Goal: Information Seeking & Learning: Understand process/instructions

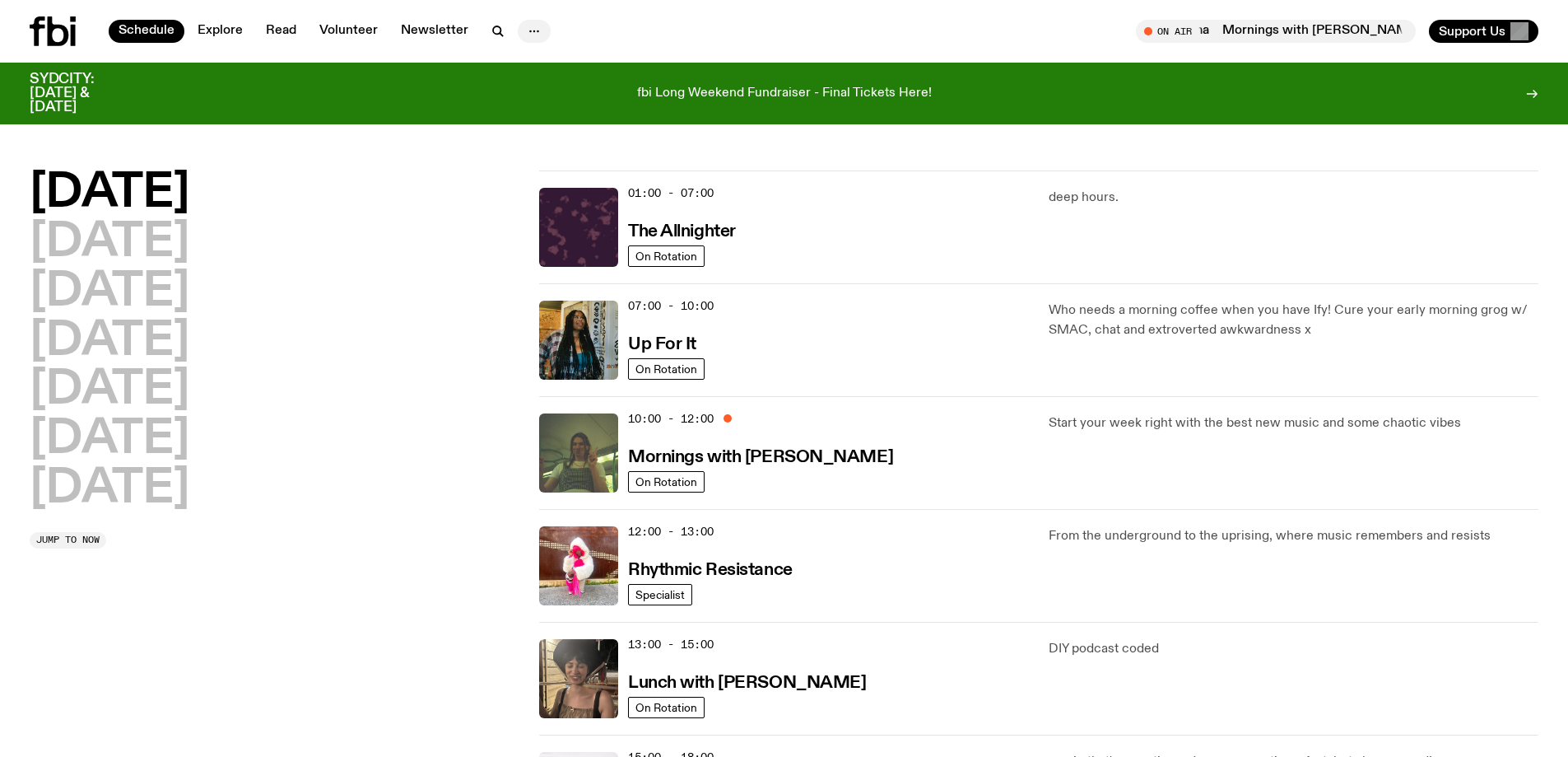
click at [538, 35] on icon "button" at bounding box center [533, 31] width 20 height 20
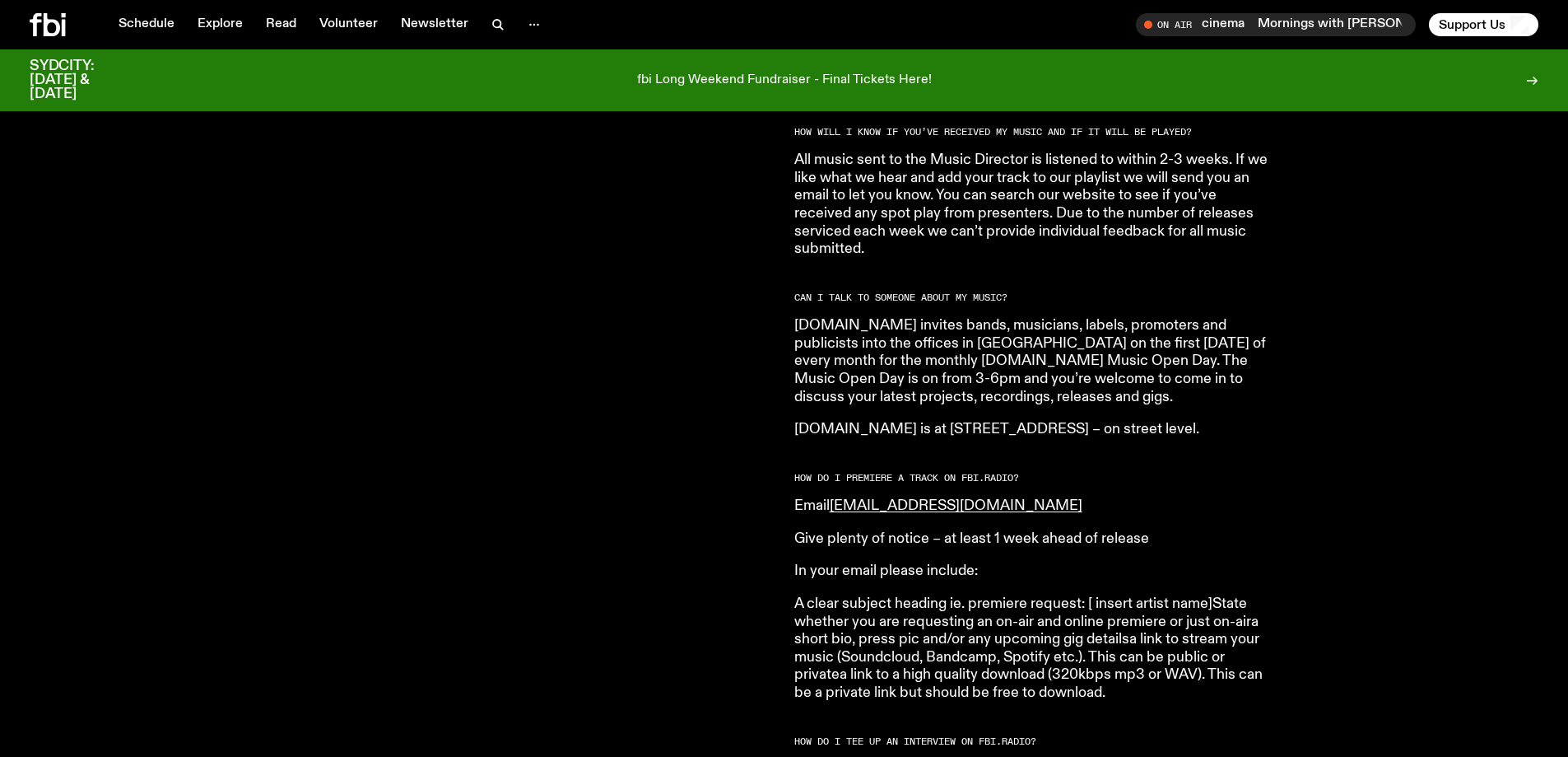
scroll to position [1479, 0]
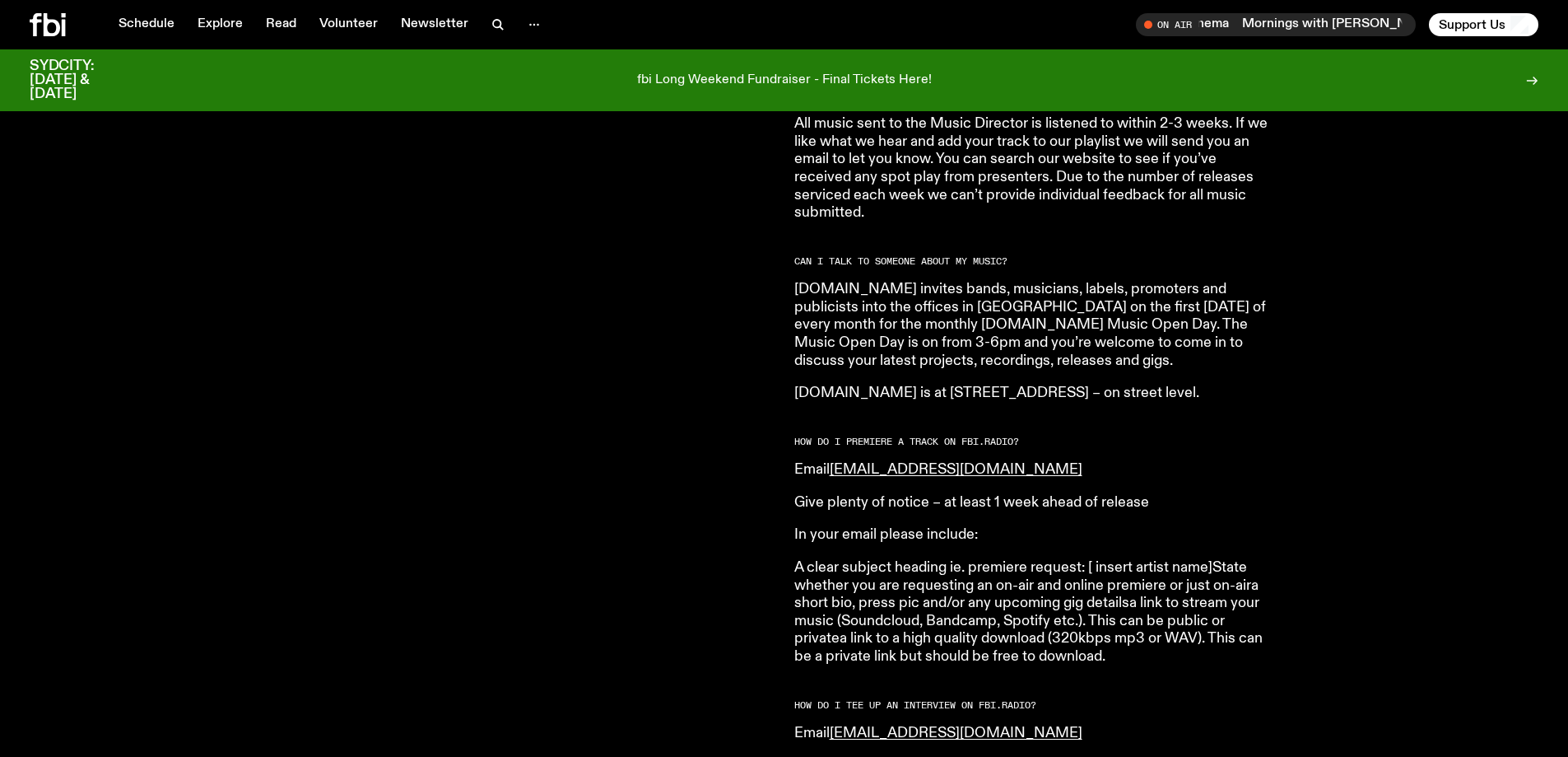
click at [884, 281] on p "fbi.radio invites bands, musicians, labels, promoters and publicists into the o…" at bounding box center [1031, 325] width 475 height 89
click at [908, 353] on article "HOW DO I SUBMIT MUSIC TO FBi.radio? Please submit your music to music@fbiradio.…" at bounding box center [1031, 570] width 475 height 2713
click at [921, 385] on p "fbi.radio is at 44-54 Botany Road, Alexandria – on street level." at bounding box center [1031, 393] width 475 height 18
click at [937, 437] on h2 "HOW DO I PREMIERE A TRACK ON FB i. RADIO?" at bounding box center [1031, 441] width 475 height 9
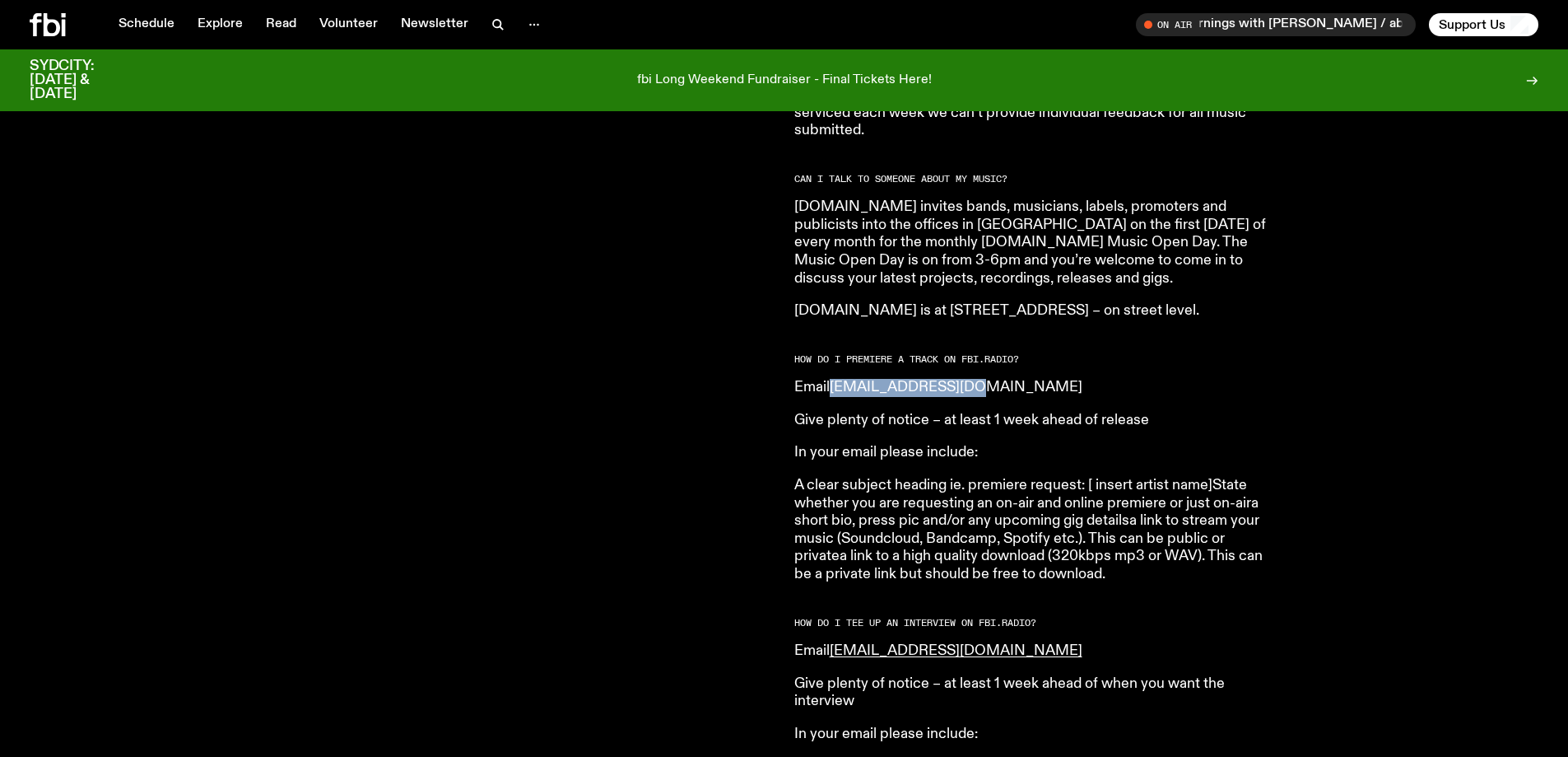
drag, startPoint x: 999, startPoint y: 369, endPoint x: 836, endPoint y: 376, distance: 163.2
click at [836, 379] on p "Email music@fbiradio.com" at bounding box center [1031, 387] width 475 height 18
copy link "music@fbiradio.com"
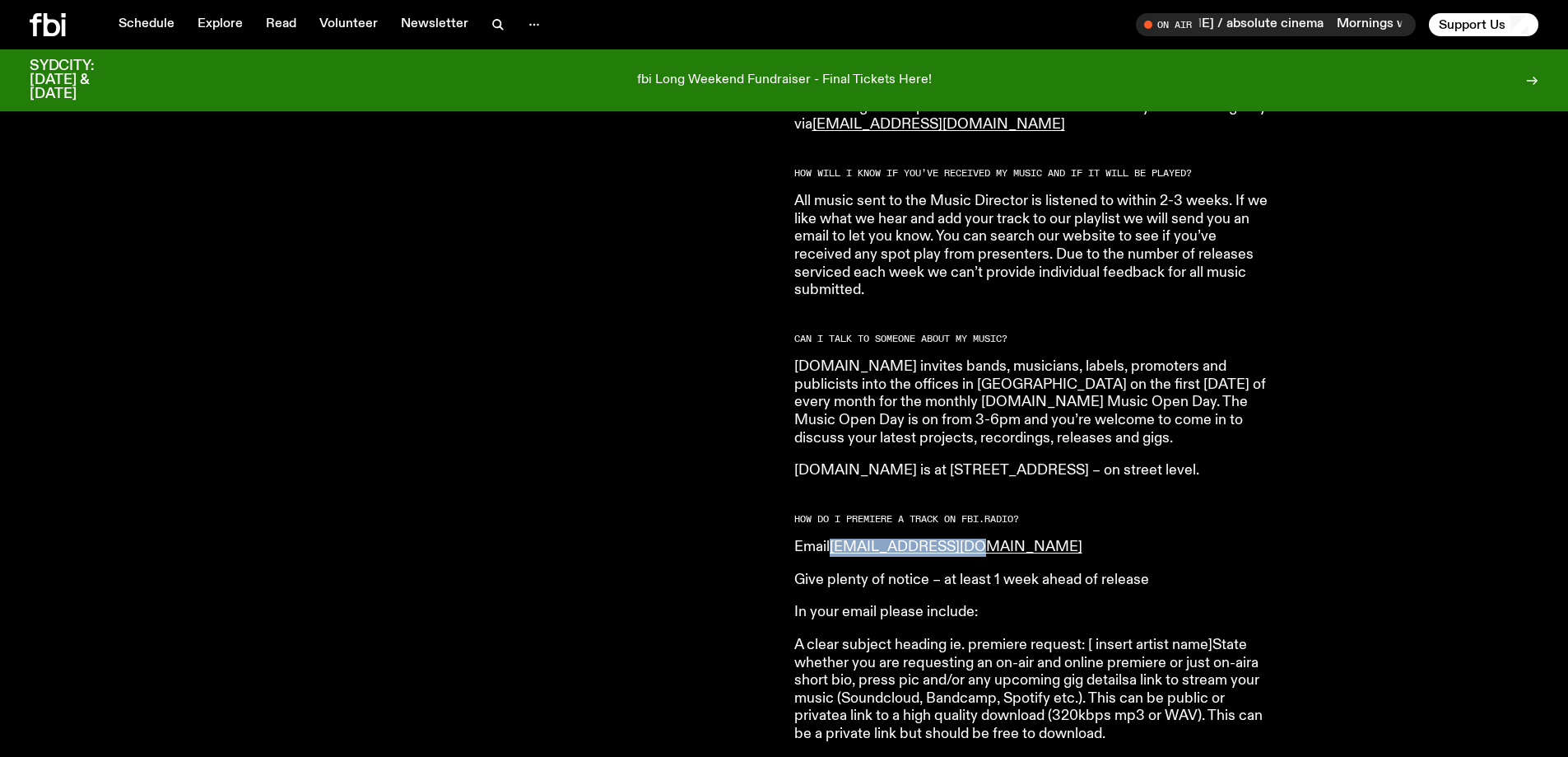
scroll to position [1397, 0]
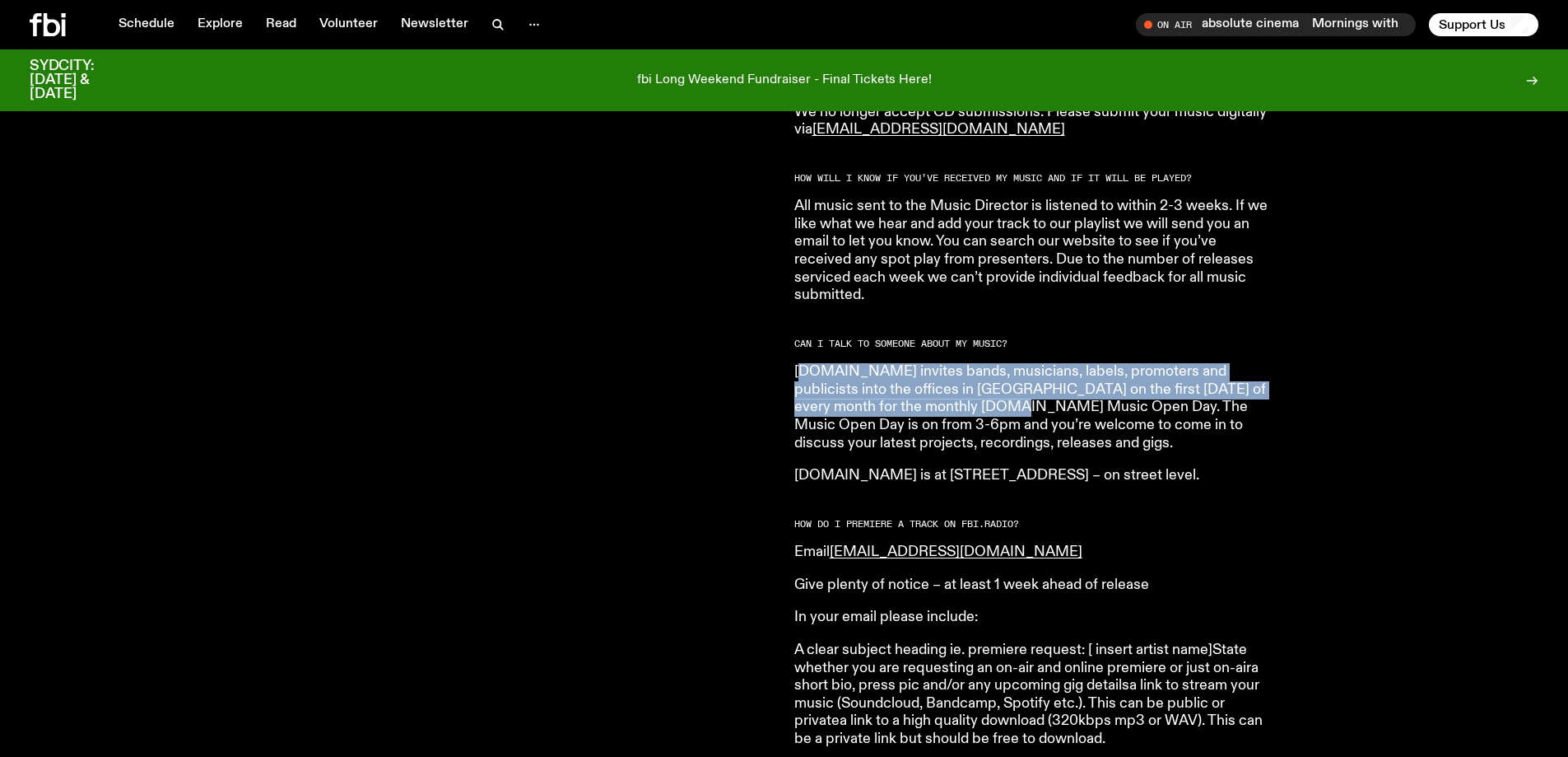
drag, startPoint x: 799, startPoint y: 350, endPoint x: 966, endPoint y: 400, distance: 174.3
click at [963, 397] on p "fbi.radio invites bands, musicians, labels, promoters and publicists into the o…" at bounding box center [1031, 408] width 475 height 89
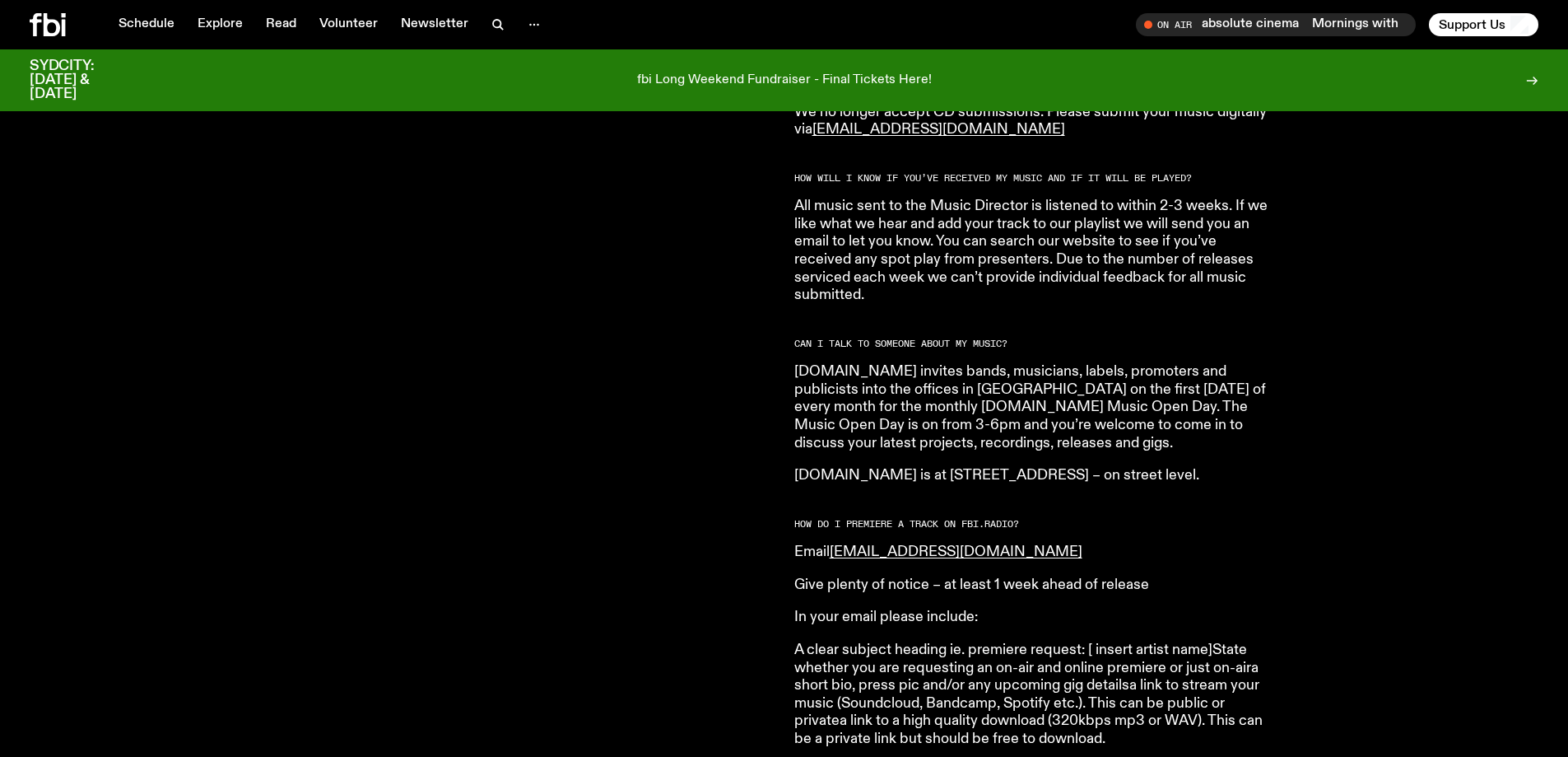
click at [966, 400] on p "fbi.radio invites bands, musicians, labels, promoters and publicists into the o…" at bounding box center [1031, 408] width 475 height 89
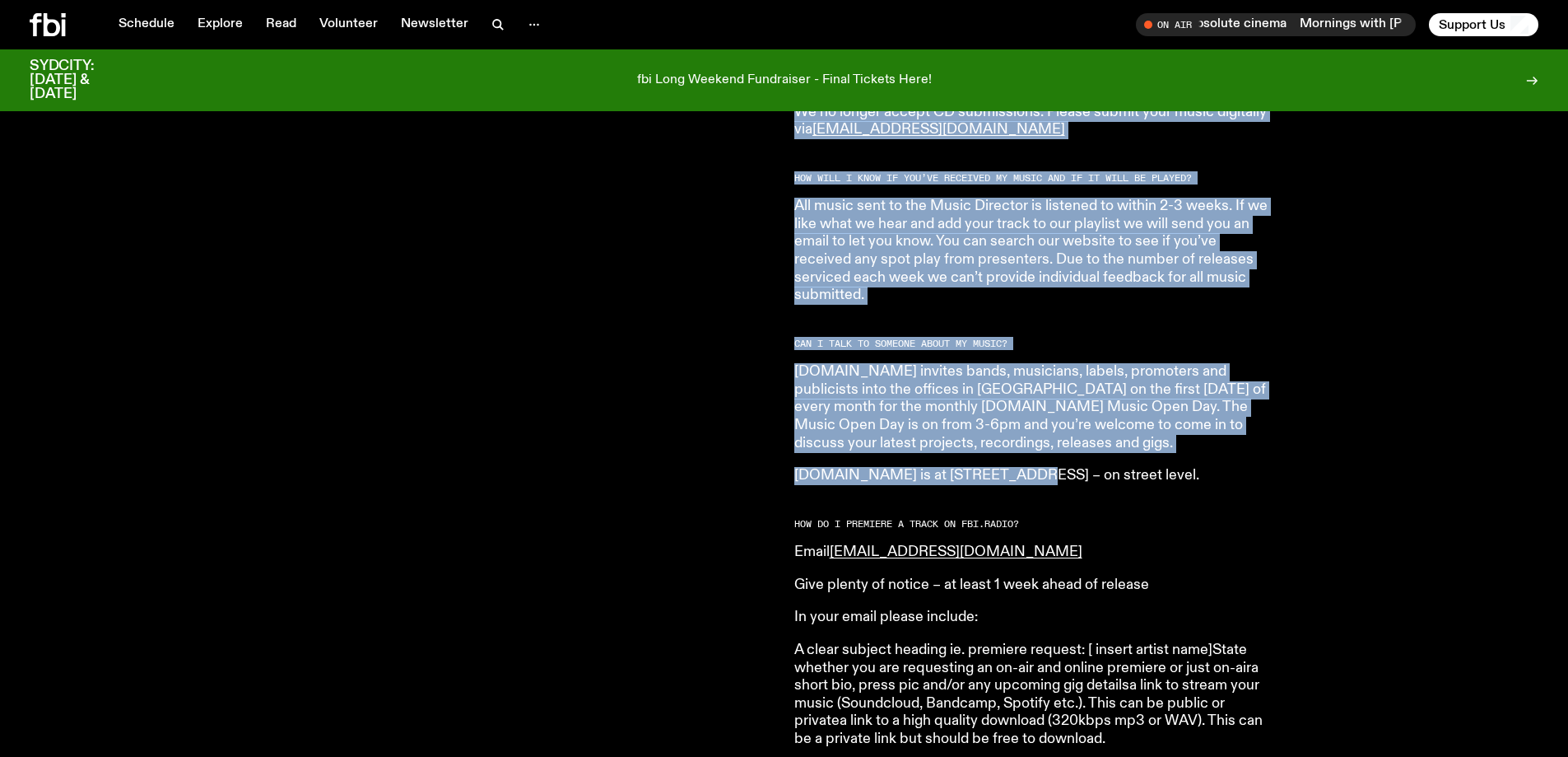
drag, startPoint x: 1004, startPoint y: 435, endPoint x: 753, endPoint y: 361, distance: 261.7
click at [747, 362] on div "Are you a musician, in a band, a producer, or DJ and want to send us your stuff…" at bounding box center [784, 675] width 1568 height 2799
click at [770, 361] on div "Are you a musician, in a band, a producer, or DJ and want to send us your stuff?" at bounding box center [402, 652] width 745 height 2713
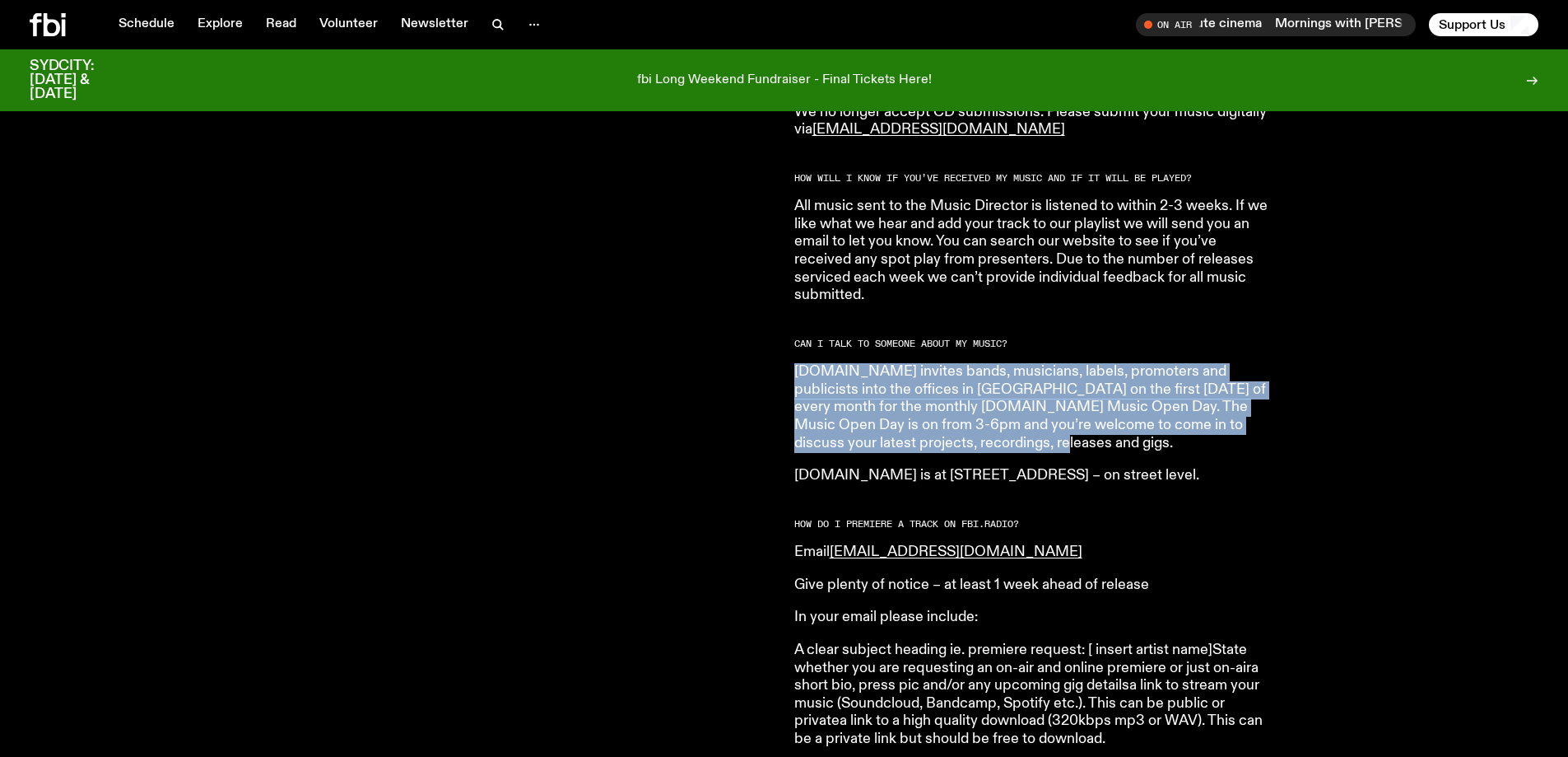
drag, startPoint x: 793, startPoint y: 346, endPoint x: 986, endPoint y: 426, distance: 208.9
click at [986, 426] on div "Are you a musician, in a band, a producer, or DJ and want to send us your stuff…" at bounding box center [784, 675] width 1568 height 2799
copy p "fbi.radio invites bands, musicians, labels, promoters and publicists into the o…"
